Goal: Use online tool/utility: Utilize a website feature to perform a specific function

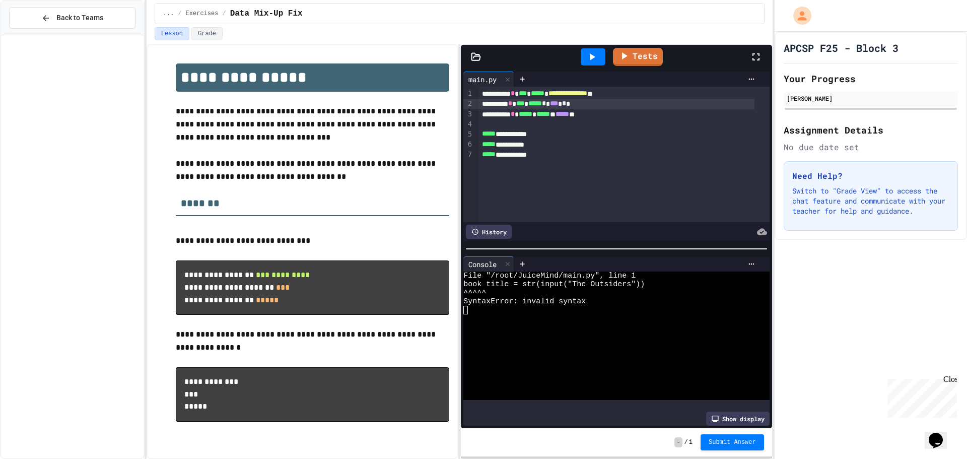
scroll to position [448, 0]
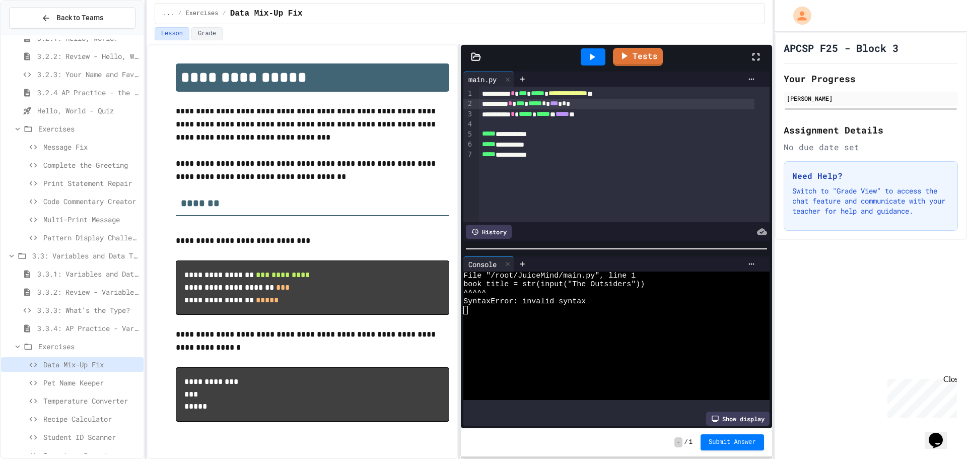
click at [51, 377] on div "Pet Name Keeper" at bounding box center [72, 382] width 143 height 15
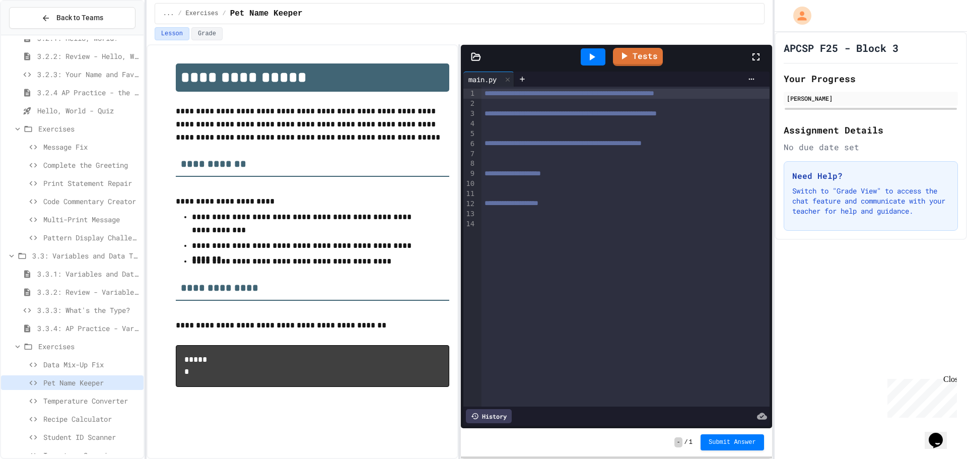
click at [78, 403] on span "Temperature Converter" at bounding box center [91, 400] width 96 height 11
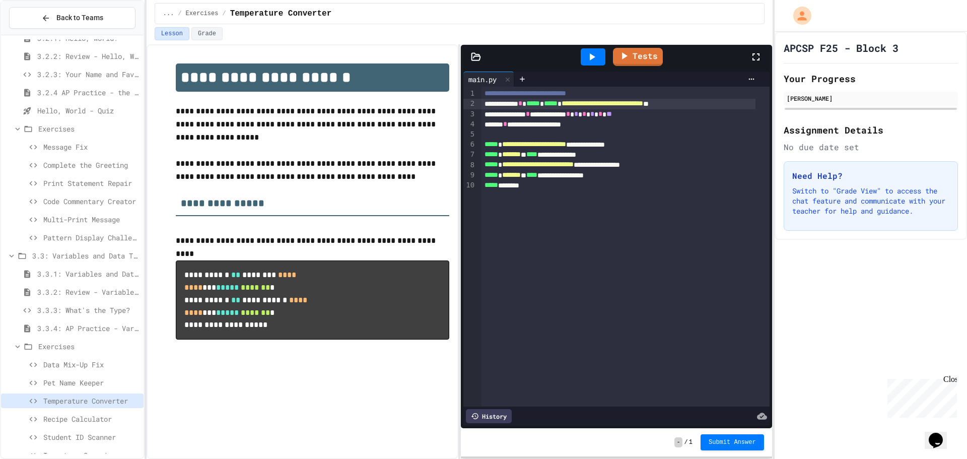
click at [643, 105] on span "**********" at bounding box center [603, 103] width 82 height 7
click at [598, 56] on div at bounding box center [593, 56] width 25 height 17
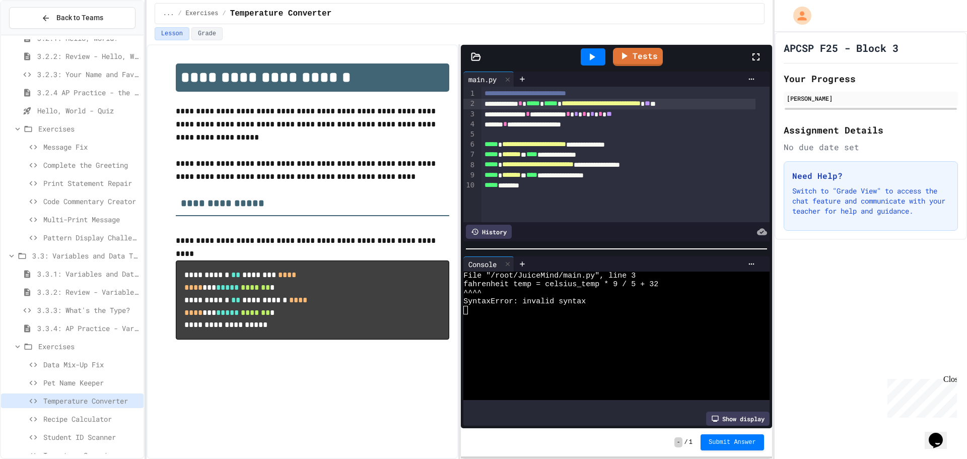
click at [650, 106] on span "**" at bounding box center [648, 103] width 6 height 7
click at [594, 50] on div at bounding box center [593, 56] width 25 height 17
drag, startPoint x: 703, startPoint y: 104, endPoint x: 591, endPoint y: 102, distance: 111.8
click at [591, 102] on span "**********" at bounding box center [601, 103] width 79 height 7
click at [588, 54] on icon at bounding box center [592, 57] width 12 height 12
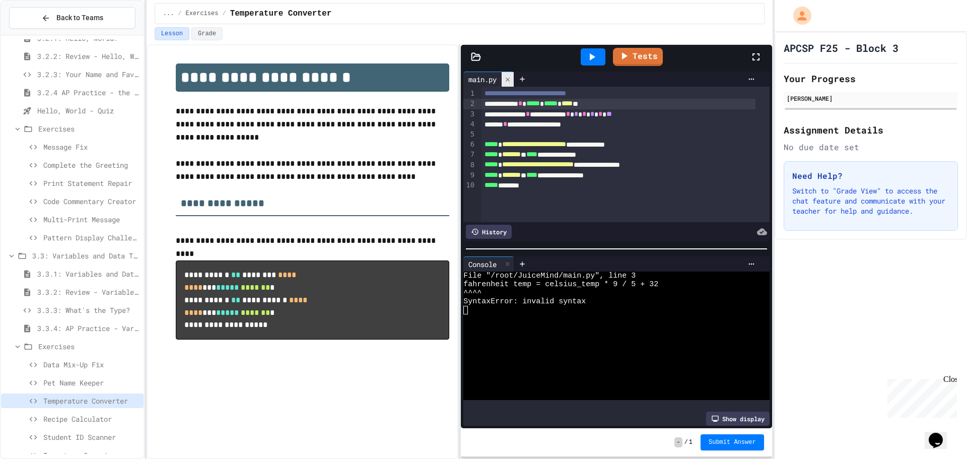
click at [509, 82] on icon at bounding box center [507, 79] width 7 height 7
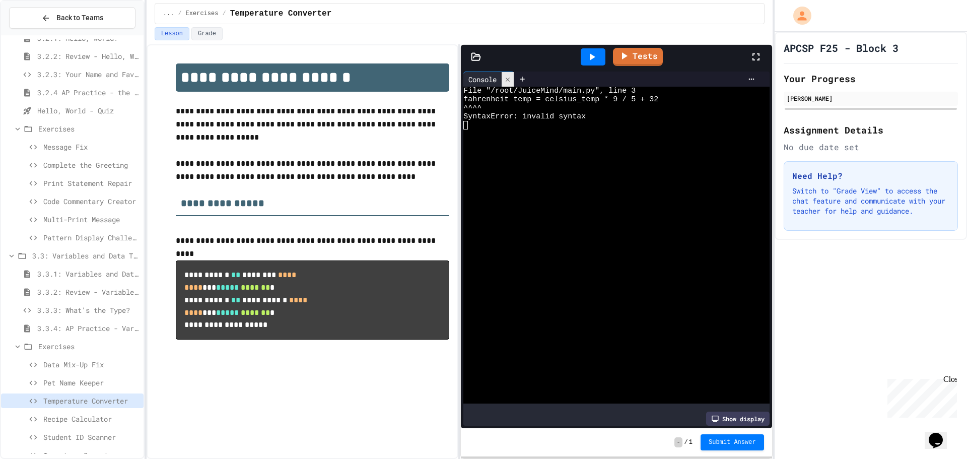
click at [509, 82] on icon at bounding box center [507, 79] width 7 height 7
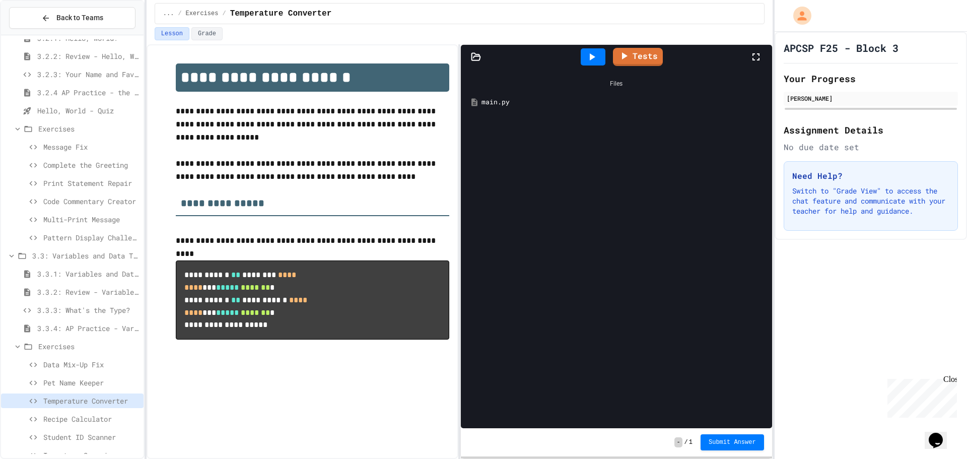
click at [498, 105] on div "main.py" at bounding box center [624, 102] width 284 height 10
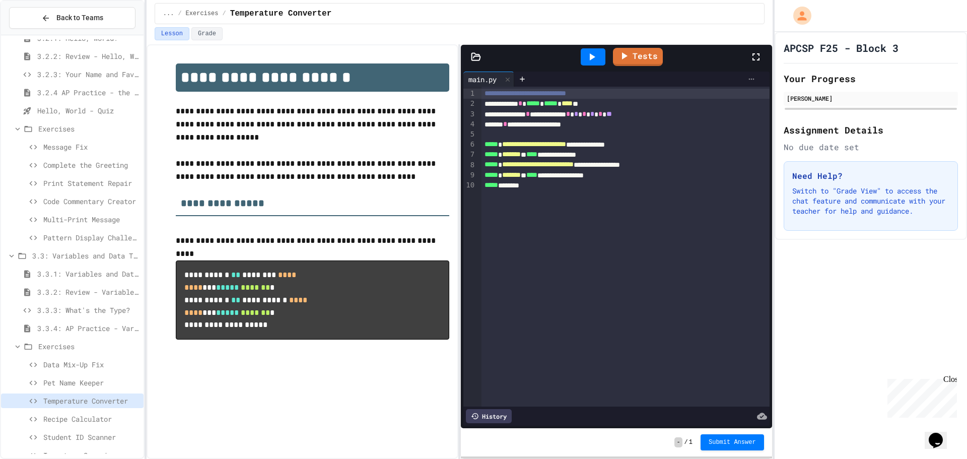
click at [747, 76] on icon at bounding box center [751, 79] width 8 height 8
click at [740, 76] on div at bounding box center [483, 229] width 967 height 459
click at [663, 81] on div at bounding box center [644, 79] width 229 height 8
click at [473, 62] on div "Tests" at bounding box center [616, 57] width 311 height 24
click at [472, 58] on icon at bounding box center [476, 56] width 9 height 7
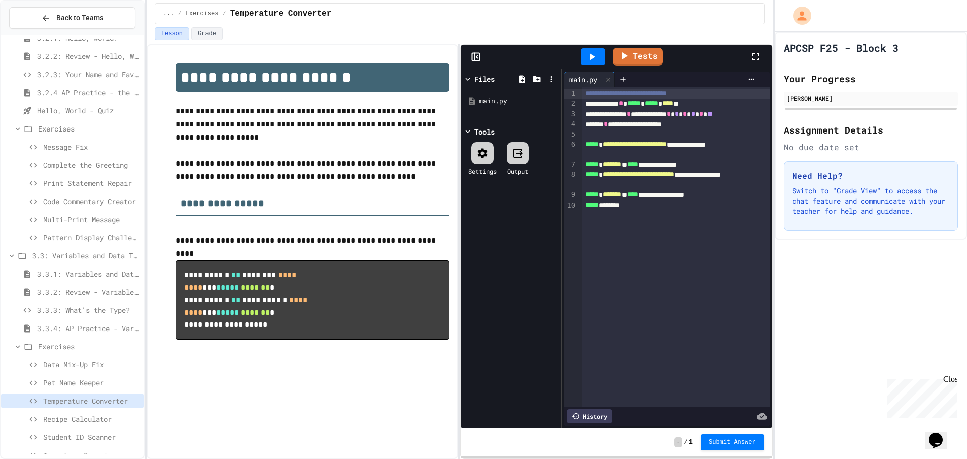
click at [472, 58] on rect at bounding box center [476, 57] width 8 height 8
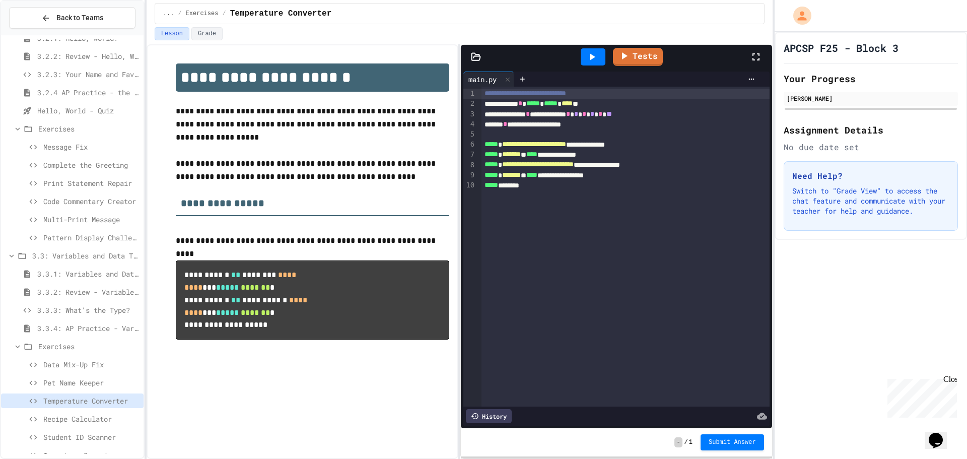
click at [472, 58] on icon at bounding box center [476, 56] width 9 height 7
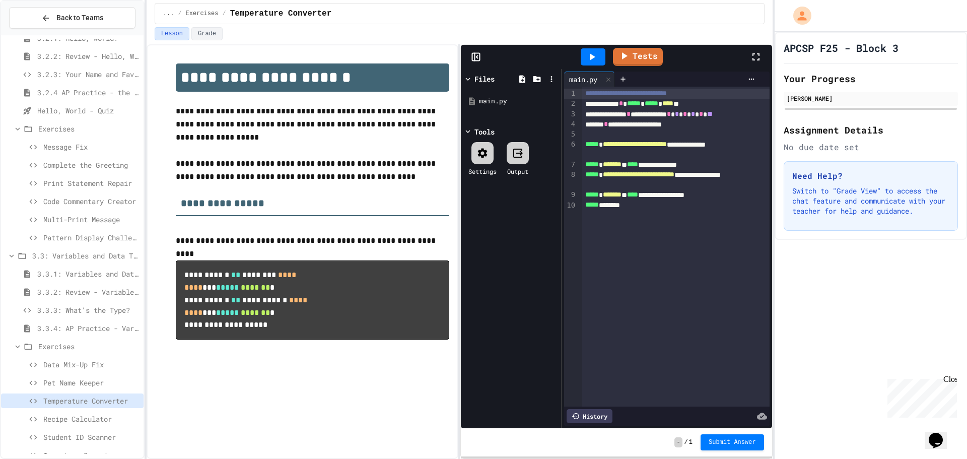
click at [483, 142] on div at bounding box center [482, 153] width 22 height 22
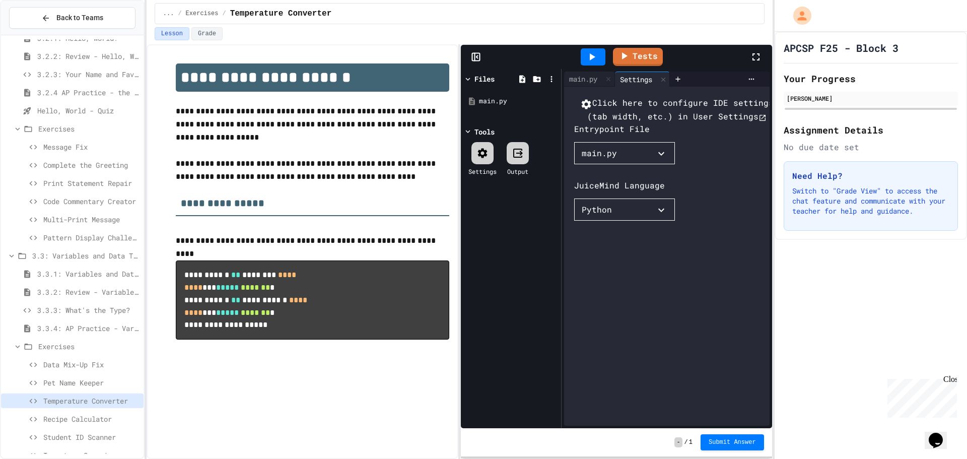
click at [472, 63] on div "Tests" at bounding box center [616, 57] width 311 height 24
click at [475, 59] on icon at bounding box center [476, 57] width 10 height 10
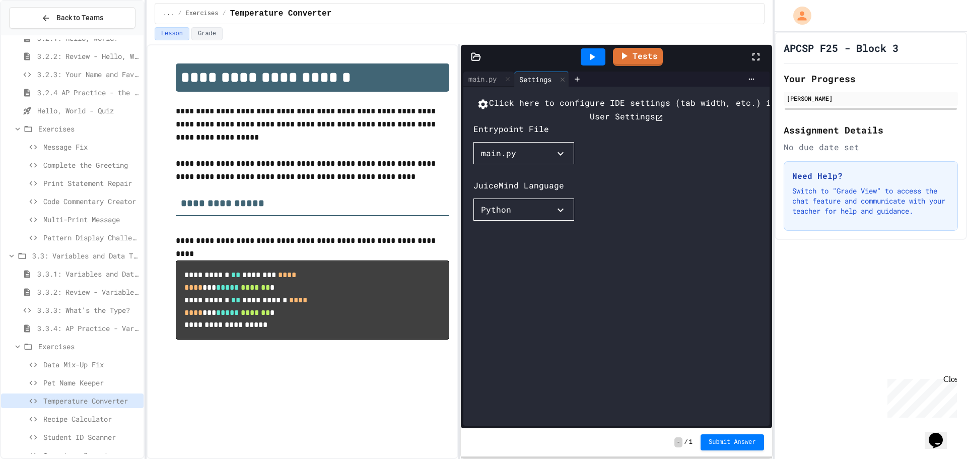
click at [475, 59] on icon at bounding box center [476, 57] width 10 height 10
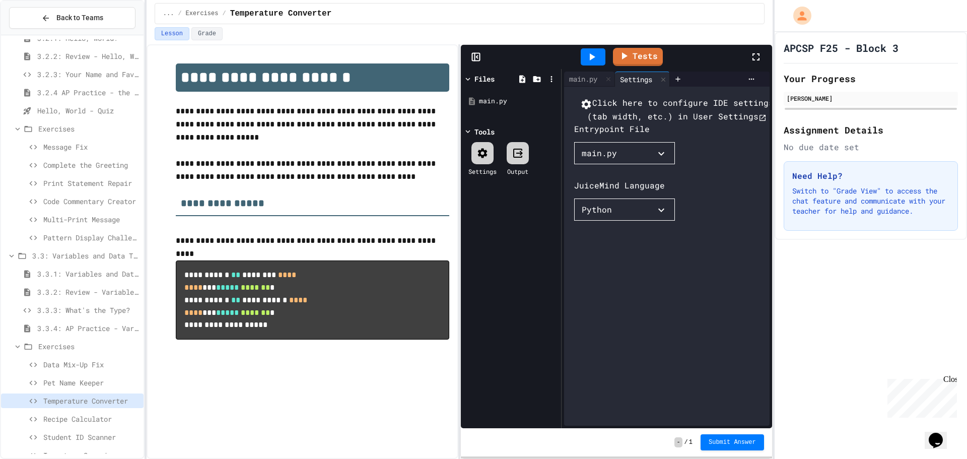
click at [475, 59] on icon at bounding box center [476, 57] width 10 height 10
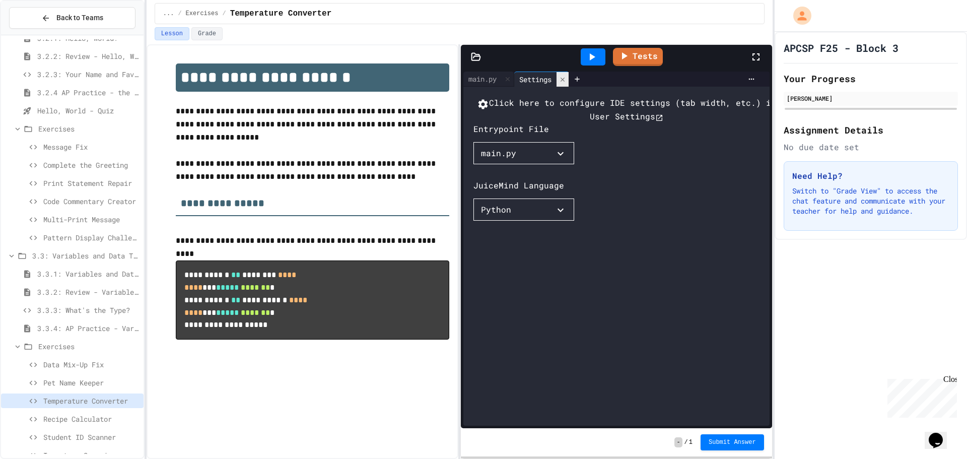
click at [566, 79] on icon at bounding box center [562, 79] width 7 height 7
